Goal: Check status

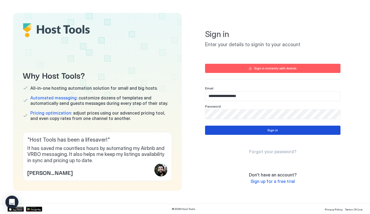
click at [300, 133] on button "Sign in" at bounding box center [272, 130] width 135 height 9
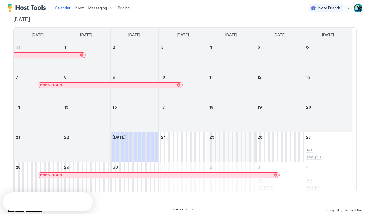
scroll to position [38, 0]
click at [330, 19] on span "[DATE]" at bounding box center [184, 19] width 343 height 7
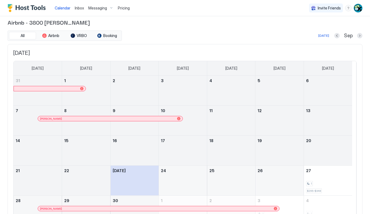
scroll to position [5, 0]
click at [352, 35] on div "Sep" at bounding box center [348, 36] width 28 height 6
click at [357, 35] on button "Next month" at bounding box center [359, 35] width 5 height 5
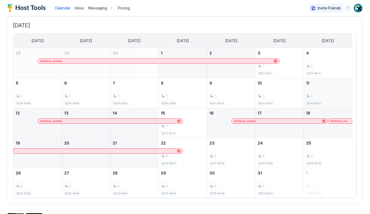
scroll to position [26, 0]
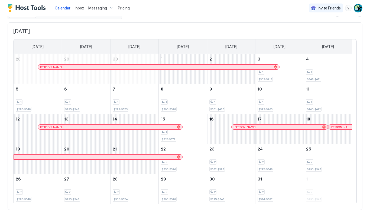
click at [161, 66] on div at bounding box center [161, 67] width 4 height 4
click at [155, 124] on div "October 14, 2025" at bounding box center [134, 129] width 48 height 30
click at [155, 126] on div at bounding box center [155, 127] width 4 height 4
click at [232, 65] on div "[PERSON_NAME]" at bounding box center [158, 67] width 241 height 5
click at [154, 125] on div "[PERSON_NAME]" at bounding box center [110, 127] width 144 height 5
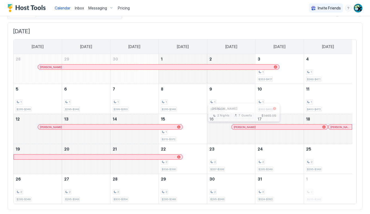
click at [241, 128] on div at bounding box center [241, 127] width 4 height 4
click at [337, 128] on div at bounding box center [337, 127] width 4 height 4
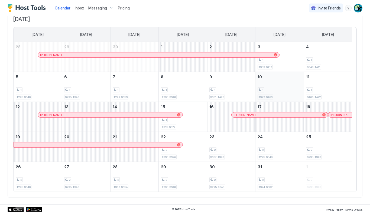
scroll to position [0, 0]
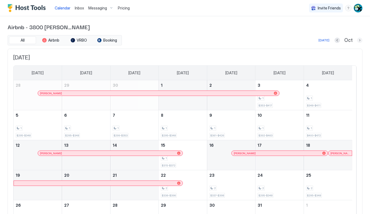
click at [357, 38] on button "Next month" at bounding box center [359, 40] width 5 height 5
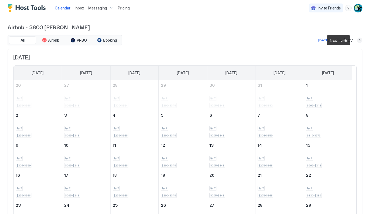
click at [357, 40] on button "Next month" at bounding box center [359, 40] width 5 height 5
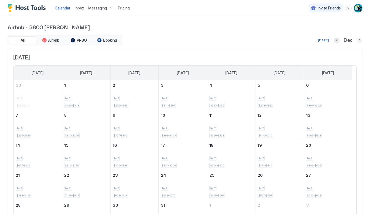
click at [357, 41] on button "Next month" at bounding box center [359, 40] width 5 height 5
click at [334, 40] on button "Previous month" at bounding box center [336, 40] width 5 height 5
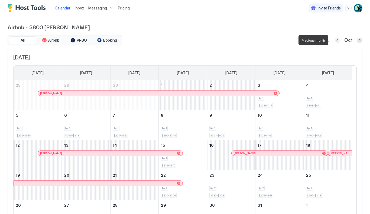
click at [334, 40] on button "Previous month" at bounding box center [336, 40] width 5 height 5
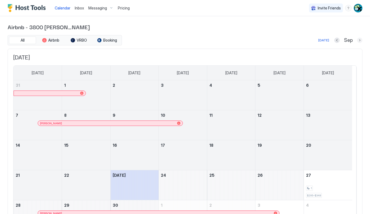
click at [357, 39] on button "Next month" at bounding box center [359, 40] width 5 height 5
